Goal: Transaction & Acquisition: Book appointment/travel/reservation

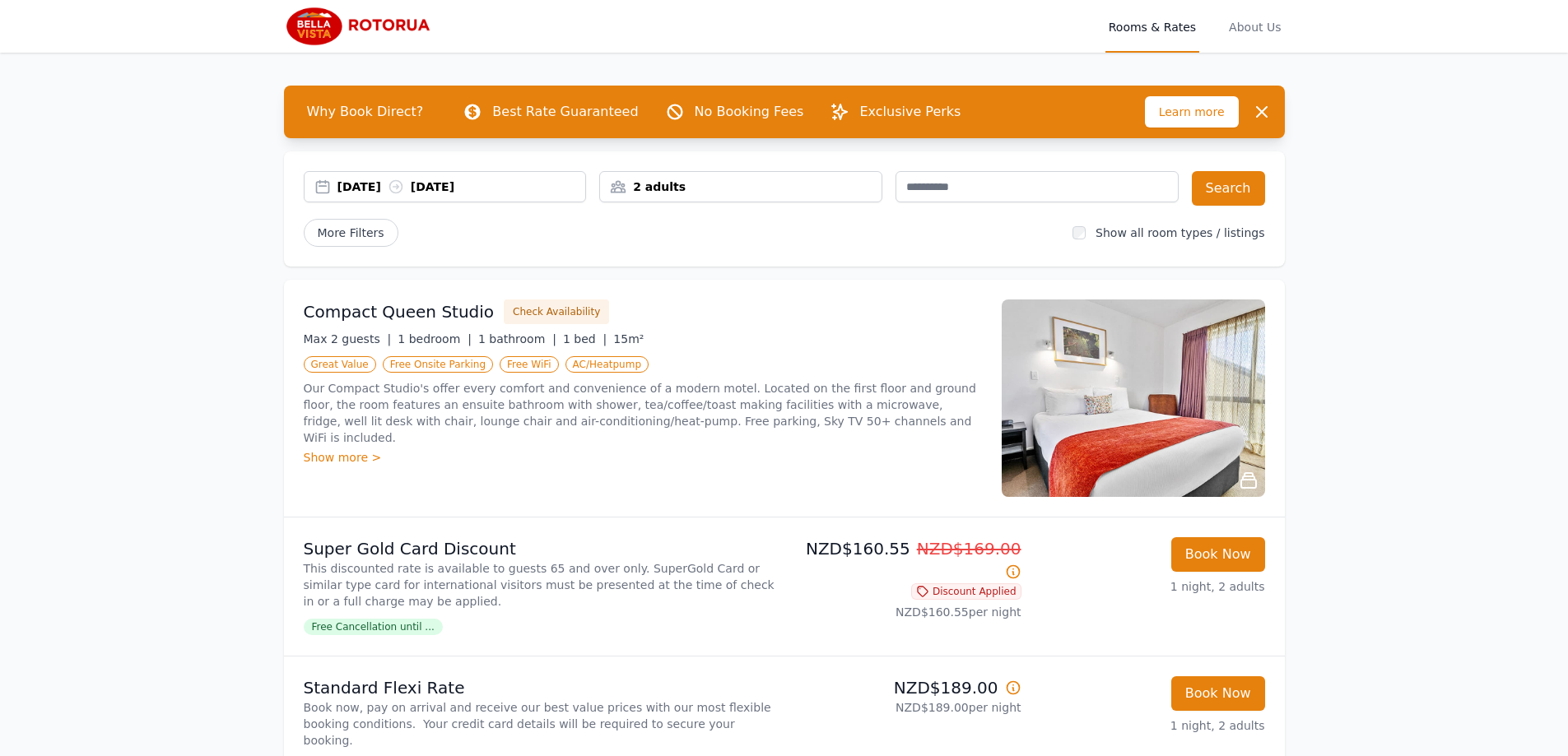
click at [379, 190] on div "[DATE] [DATE]" at bounding box center [462, 187] width 248 height 17
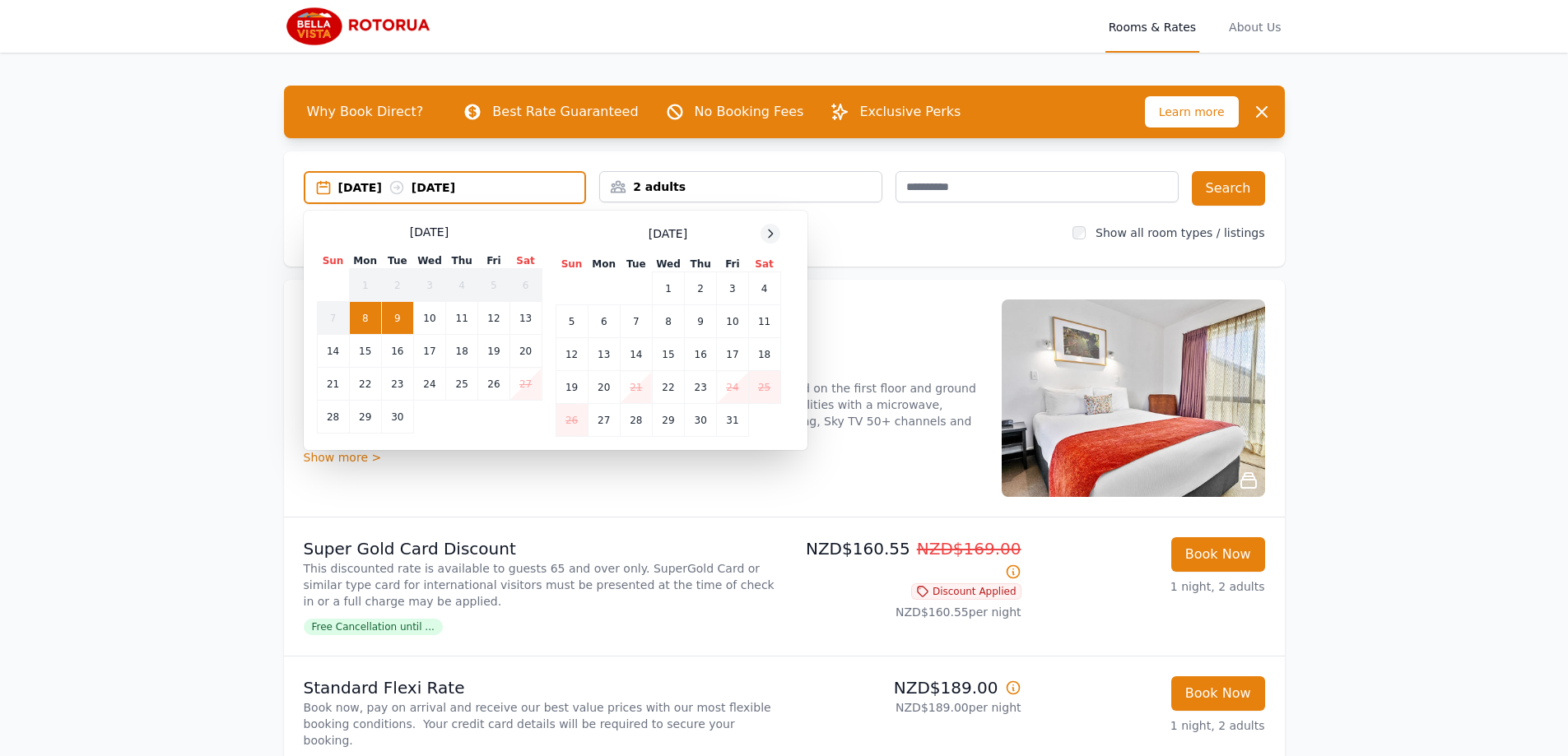
click at [772, 230] on icon at bounding box center [771, 234] width 13 height 13
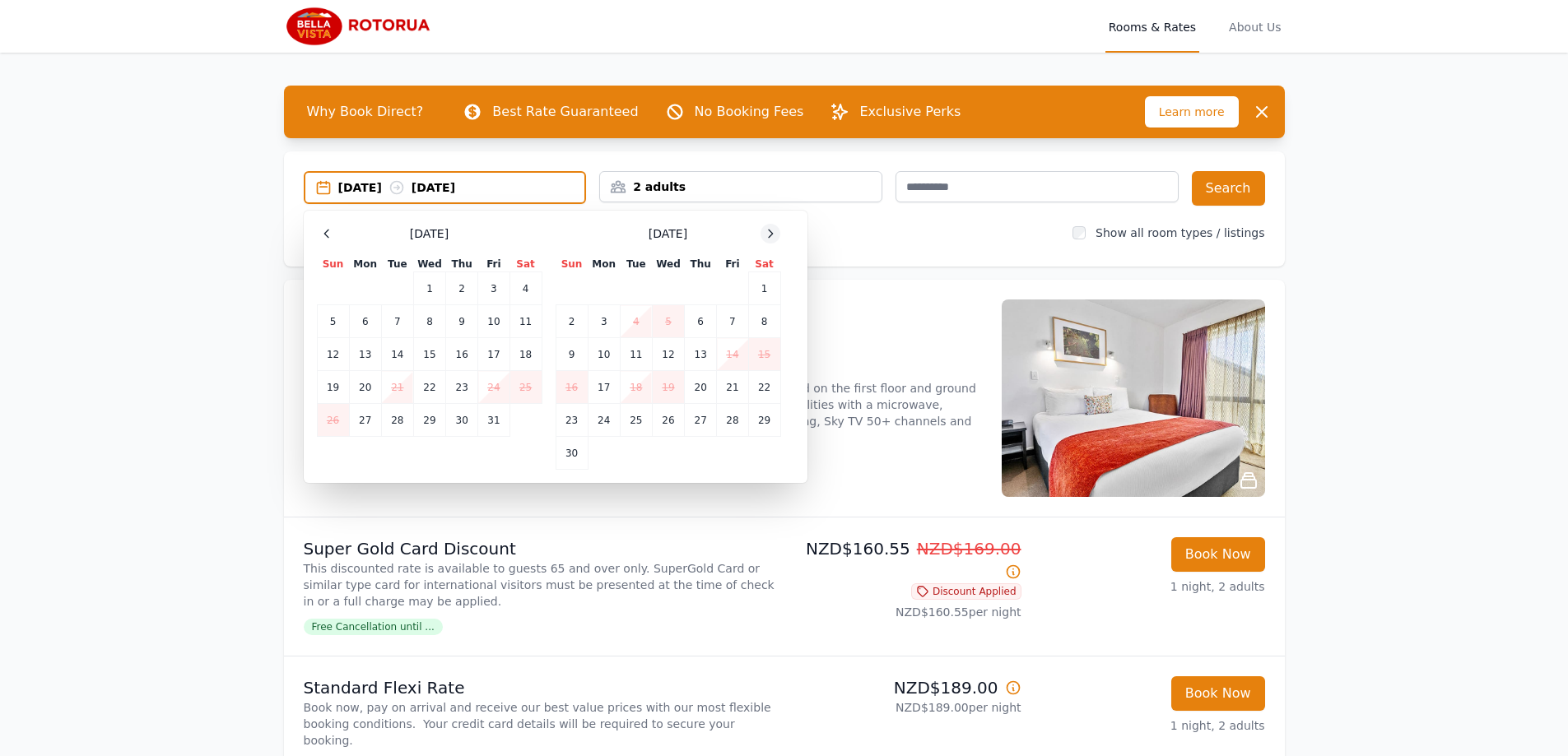
click at [772, 230] on icon at bounding box center [771, 234] width 13 height 13
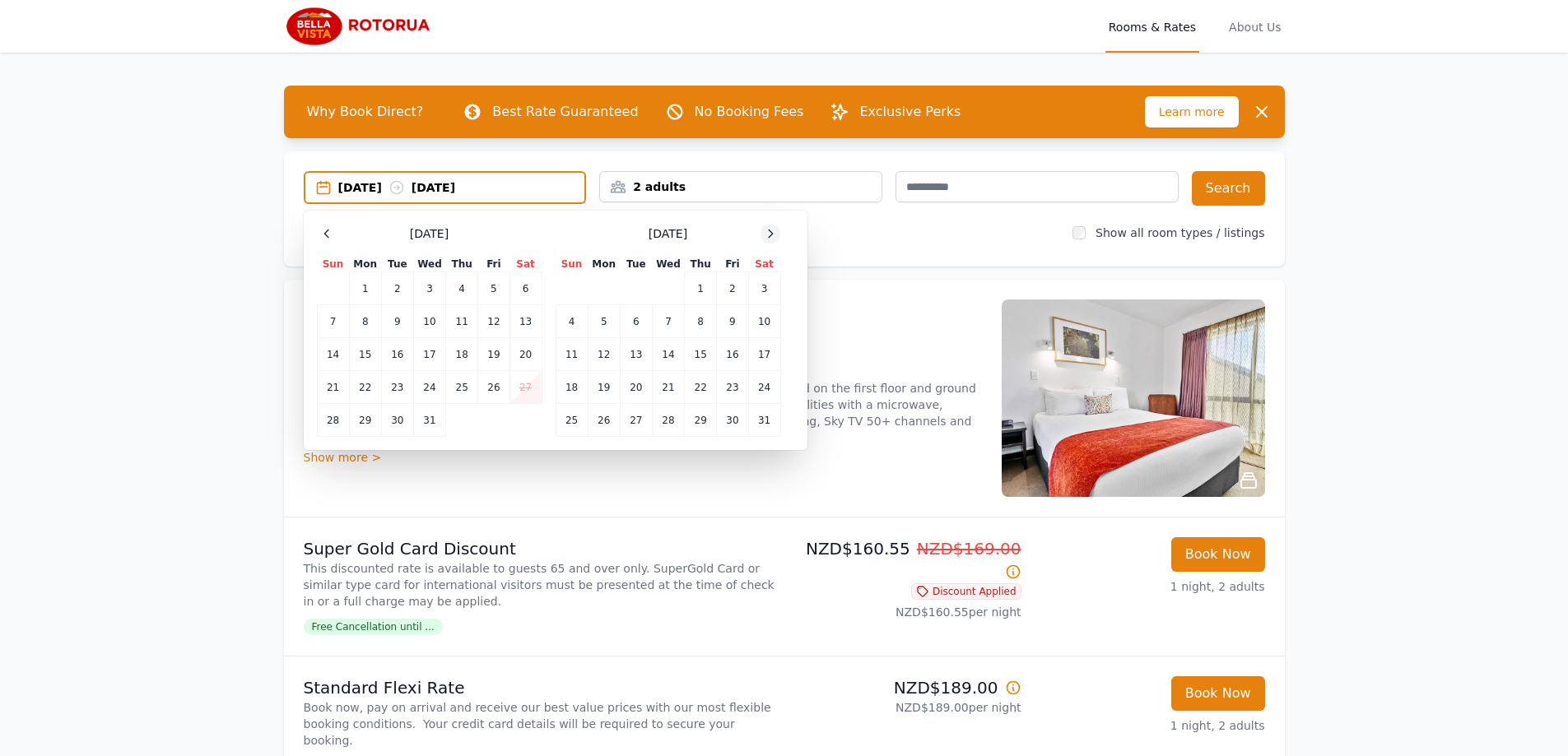
click at [772, 230] on icon at bounding box center [771, 234] width 13 height 13
click at [627, 420] on td "31" at bounding box center [635, 420] width 32 height 33
click at [772, 232] on icon at bounding box center [771, 233] width 4 height 8
click at [729, 286] on td "3" at bounding box center [732, 289] width 31 height 33
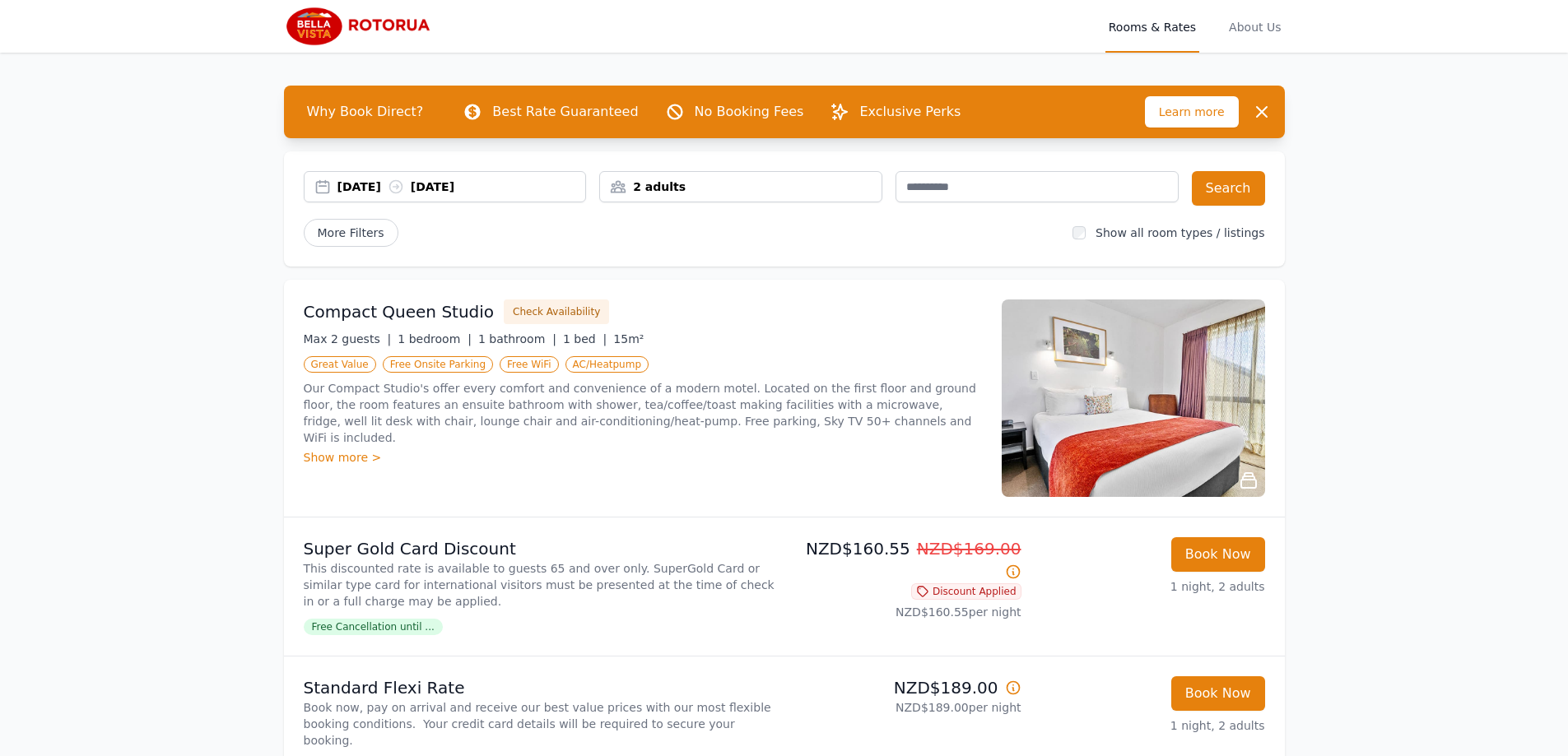
click at [708, 189] on div "2 adults" at bounding box center [740, 187] width 281 height 17
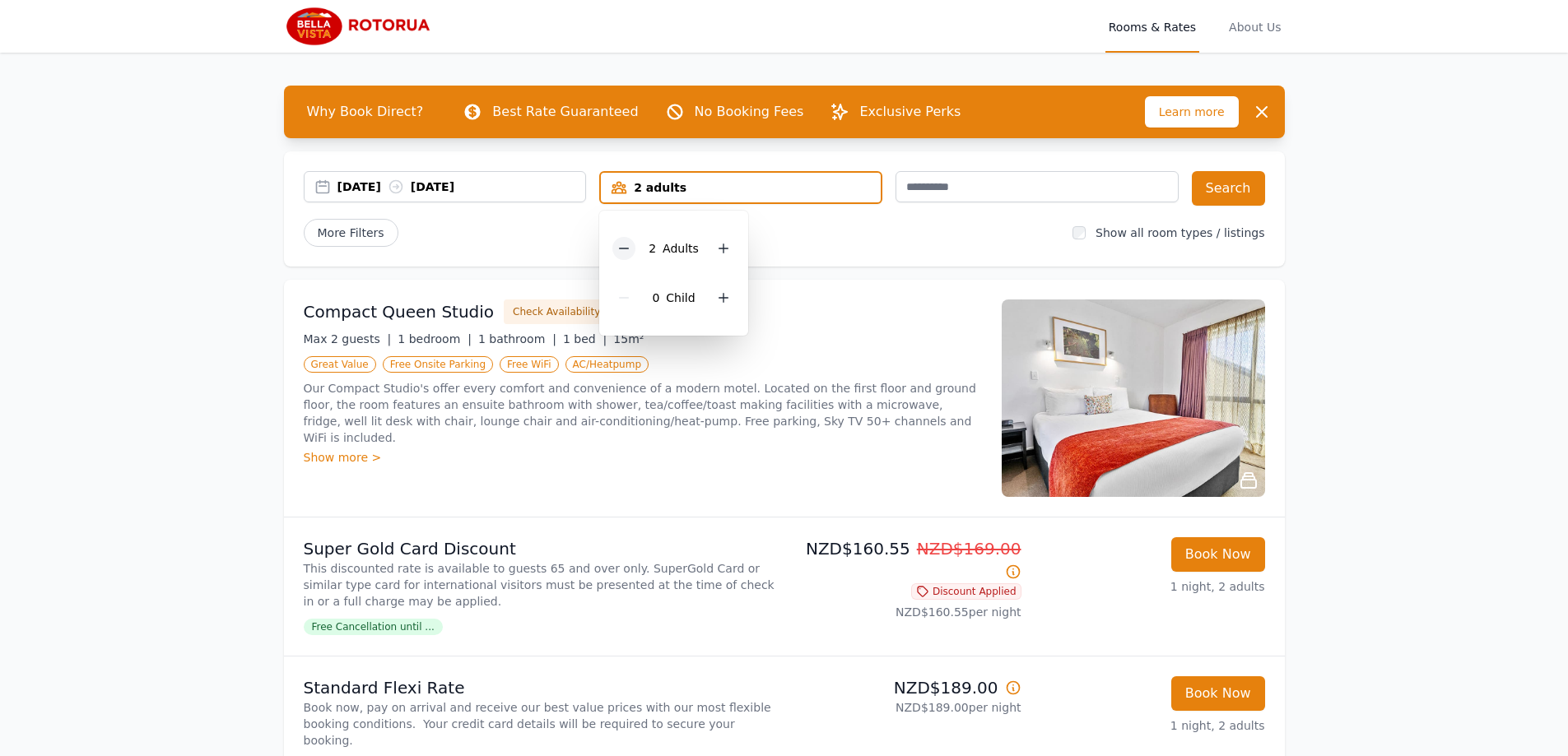
click at [619, 251] on icon at bounding box center [624, 248] width 13 height 13
click at [1216, 185] on button "Search" at bounding box center [1228, 188] width 73 height 34
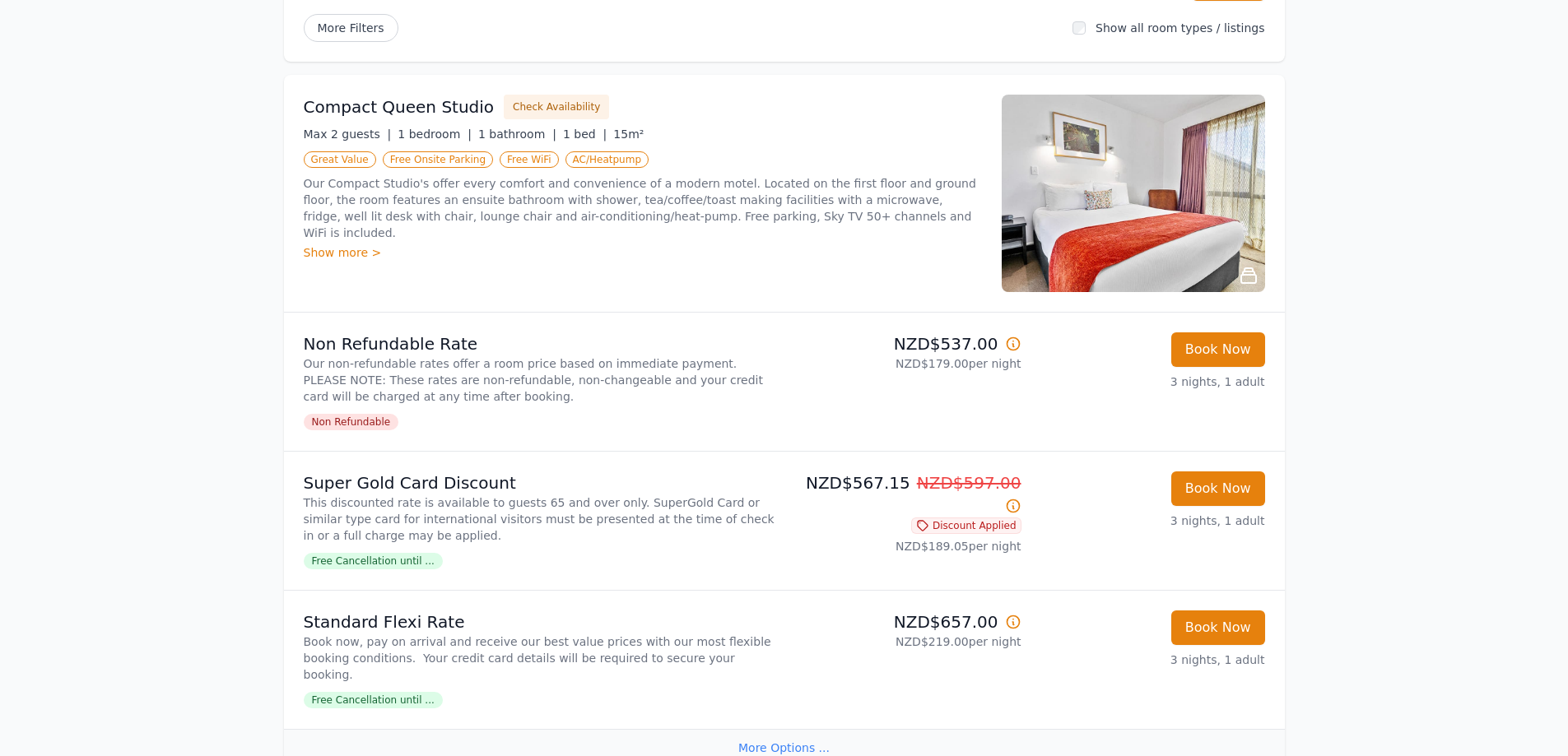
scroll to position [82, 0]
